Goal: Transaction & Acquisition: Purchase product/service

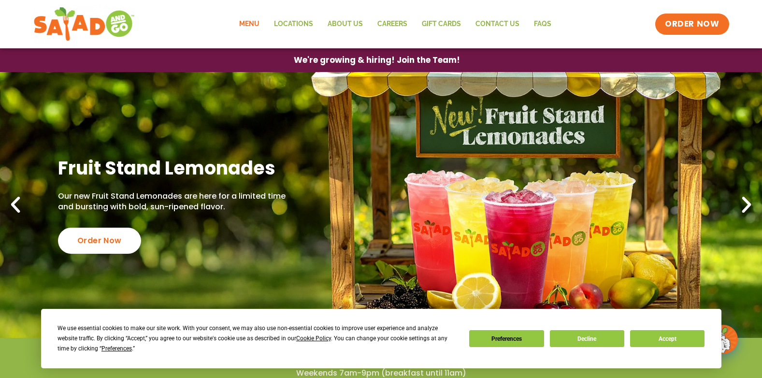
click at [256, 21] on link "Menu" at bounding box center [249, 24] width 35 height 22
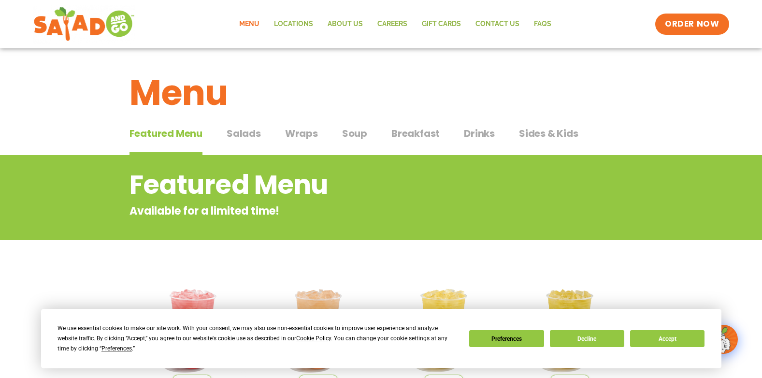
click at [306, 133] on span "Wraps" at bounding box center [301, 133] width 33 height 15
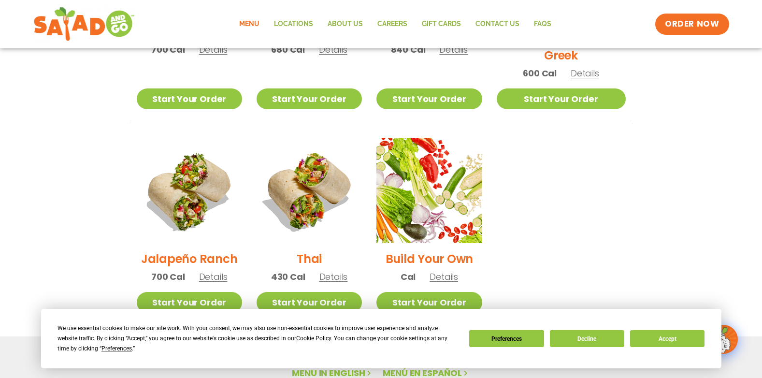
scroll to position [677, 0]
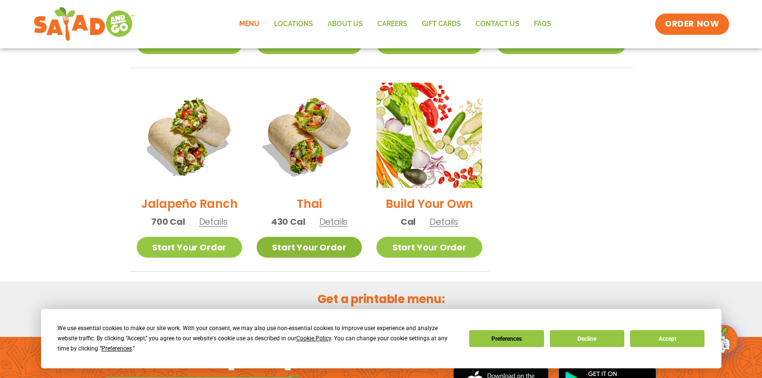
click at [346, 237] on link "Start Your Order" at bounding box center [309, 247] width 105 height 21
